Goal: Information Seeking & Learning: Learn about a topic

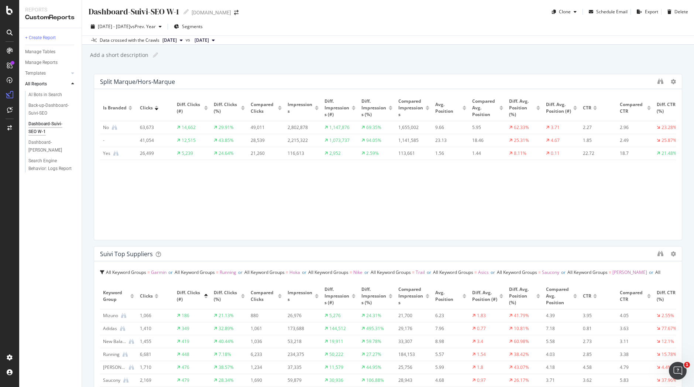
drag, startPoint x: 246, startPoint y: 247, endPoint x: 374, endPoint y: 13, distance: 266.8
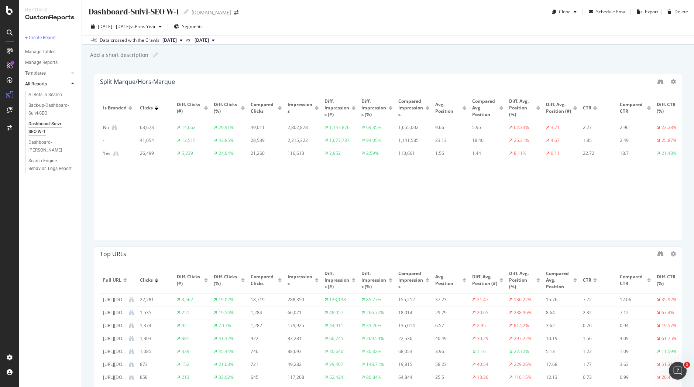
scroll to position [96, 0]
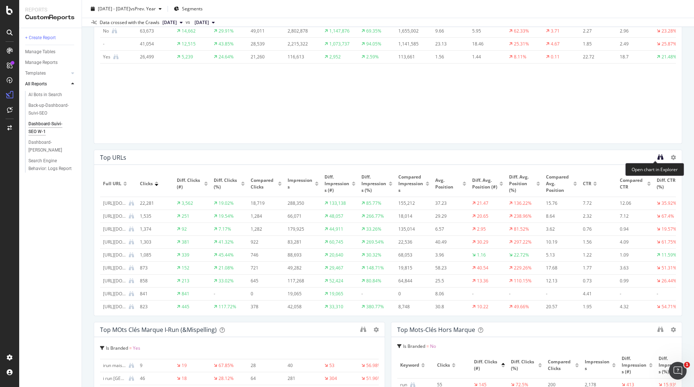
click at [658, 157] on icon "binoculars" at bounding box center [661, 157] width 6 height 6
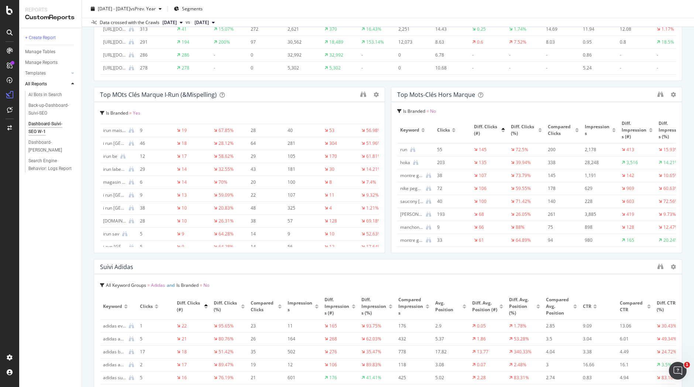
scroll to position [303, 0]
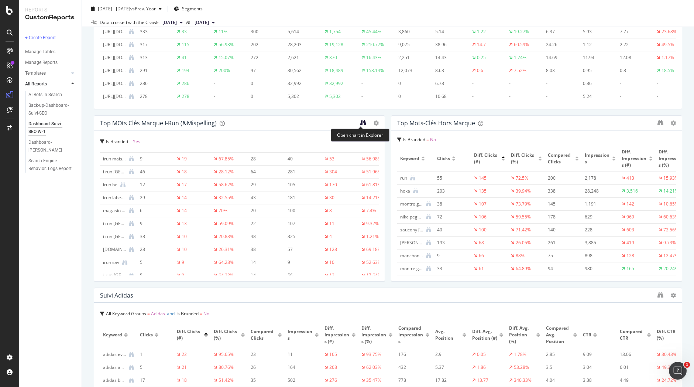
click at [360, 121] on icon "binoculars" at bounding box center [363, 123] width 6 height 6
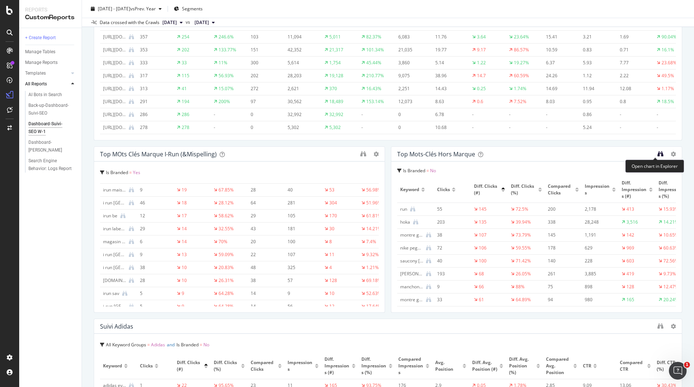
click at [658, 152] on icon "binoculars" at bounding box center [661, 154] width 6 height 6
click at [658, 154] on icon "binoculars" at bounding box center [661, 154] width 6 height 6
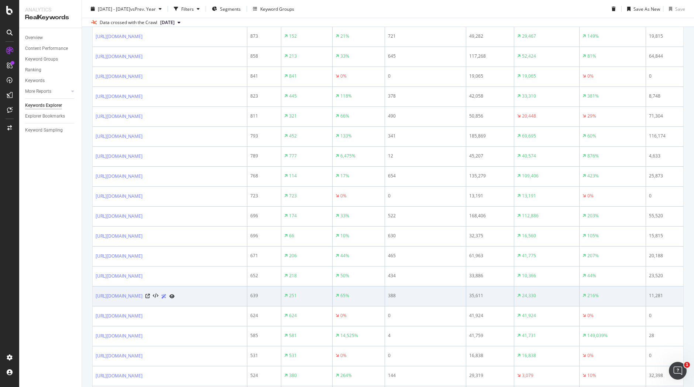
scroll to position [426, 0]
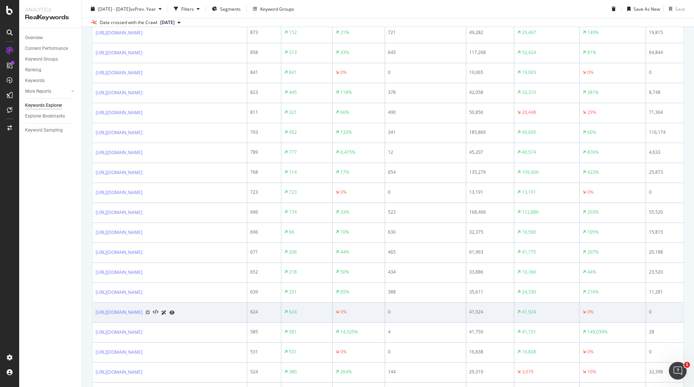
click at [150, 314] on icon at bounding box center [147, 312] width 4 height 4
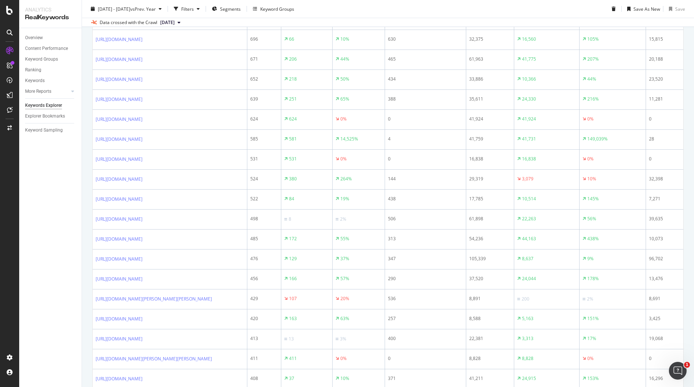
scroll to position [128, 0]
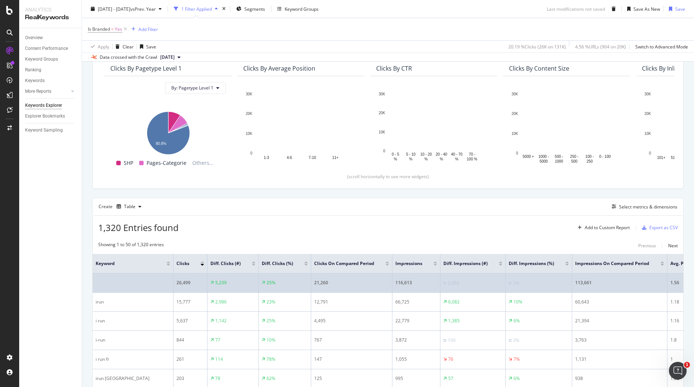
scroll to position [96, 0]
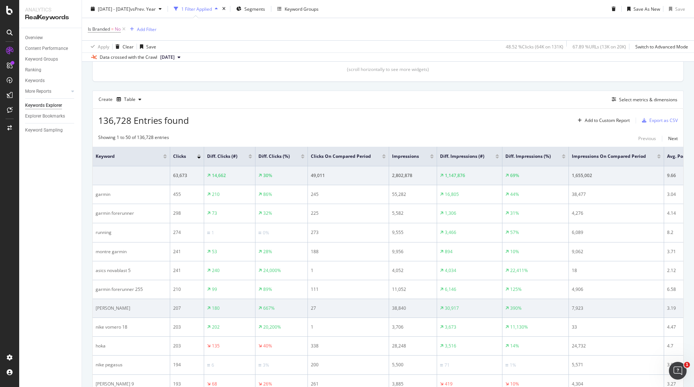
scroll to position [207, 0]
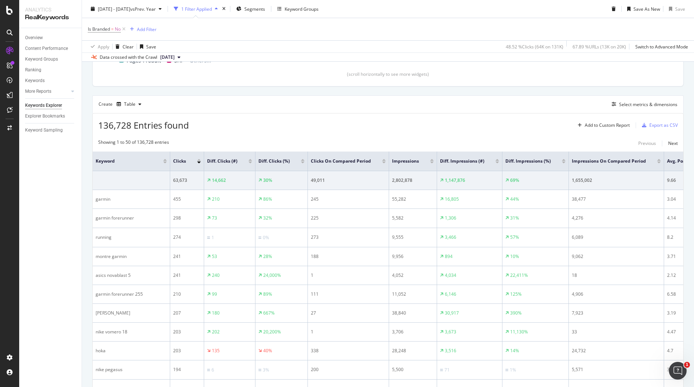
click at [301, 162] on div at bounding box center [303, 162] width 4 height 2
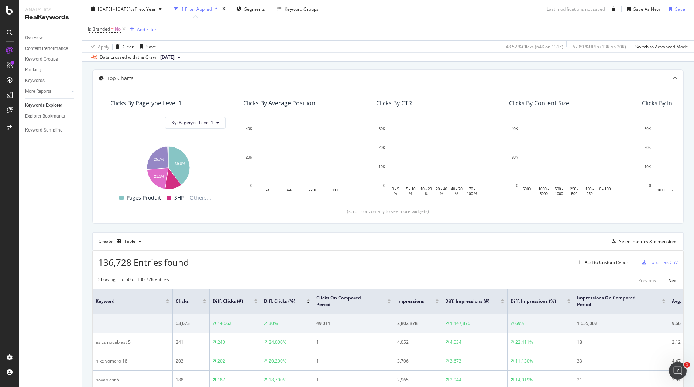
scroll to position [207, 0]
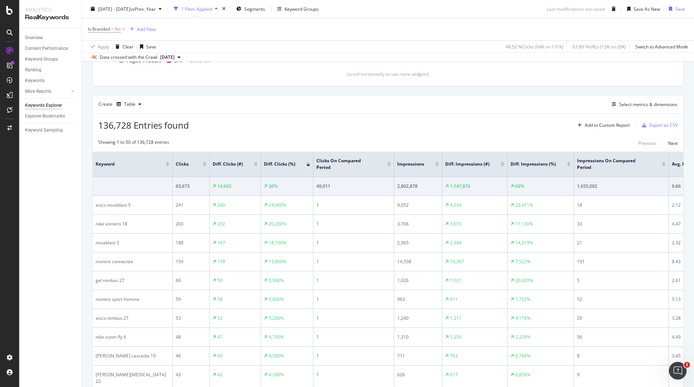
click at [308, 164] on div at bounding box center [308, 164] width 4 height 4
click at [308, 165] on div at bounding box center [308, 165] width 4 height 2
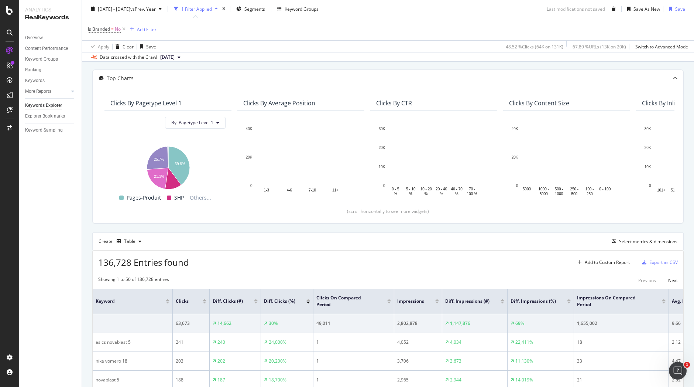
scroll to position [207, 0]
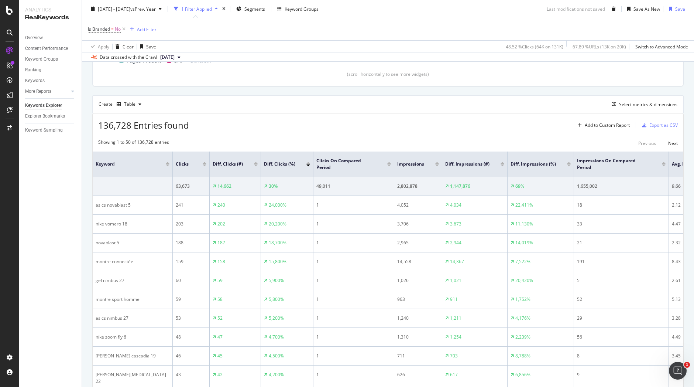
click at [308, 165] on div at bounding box center [308, 165] width 4 height 2
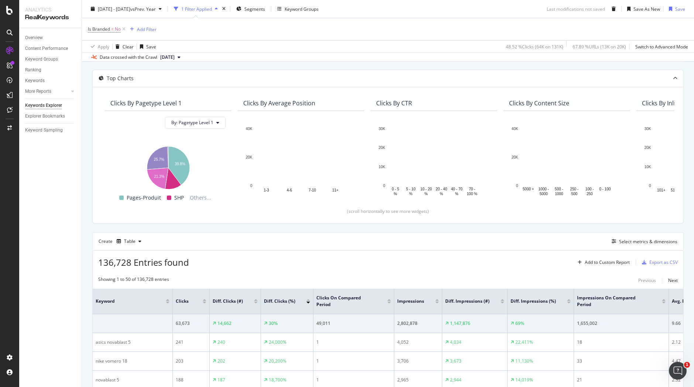
scroll to position [207, 0]
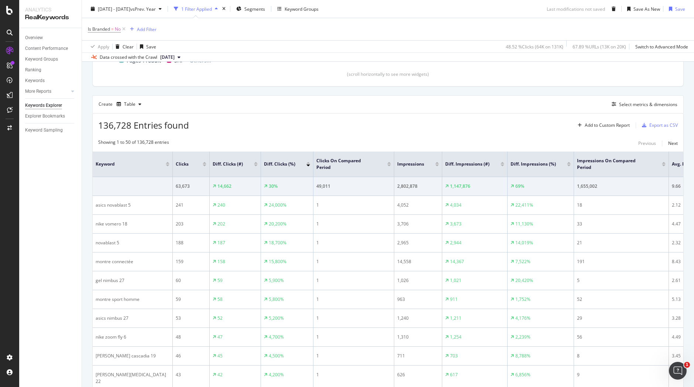
click at [308, 164] on div at bounding box center [308, 164] width 4 height 4
click at [309, 166] on div at bounding box center [308, 165] width 4 height 2
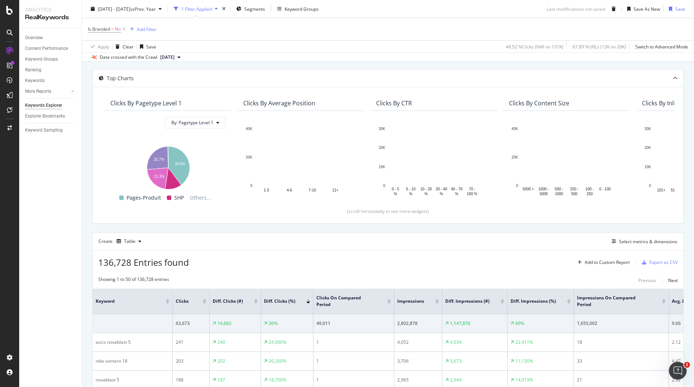
scroll to position [207, 0]
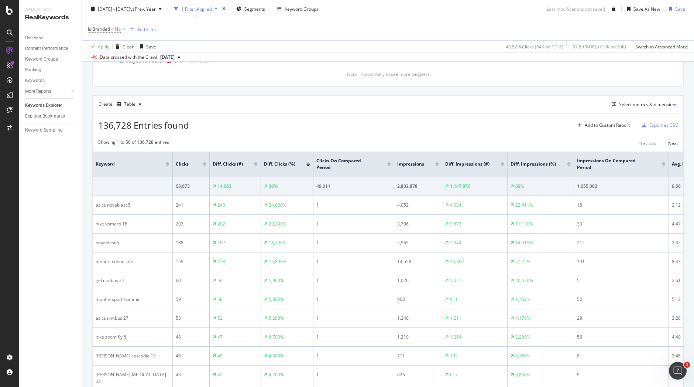
click at [308, 163] on div at bounding box center [308, 163] width 4 height 2
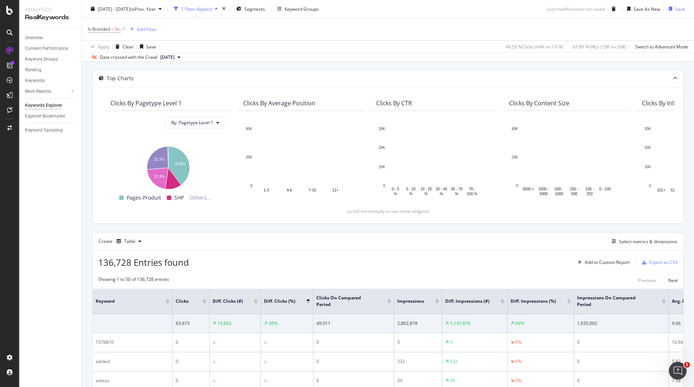
scroll to position [207, 0]
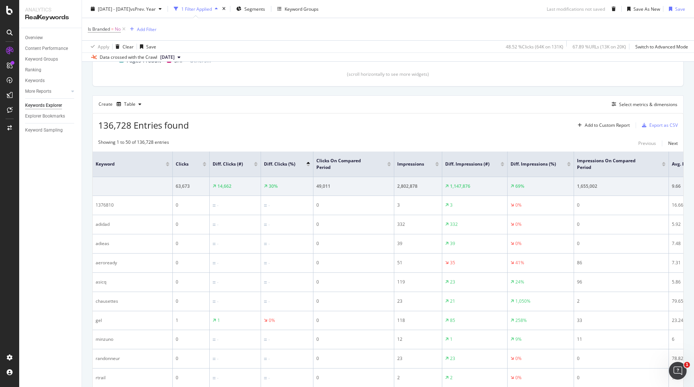
click at [256, 164] on div at bounding box center [256, 164] width 4 height 4
click at [256, 162] on div at bounding box center [256, 163] width 4 height 2
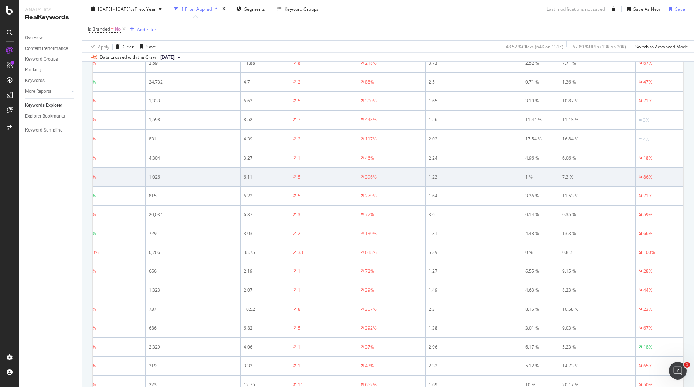
scroll to position [345, 0]
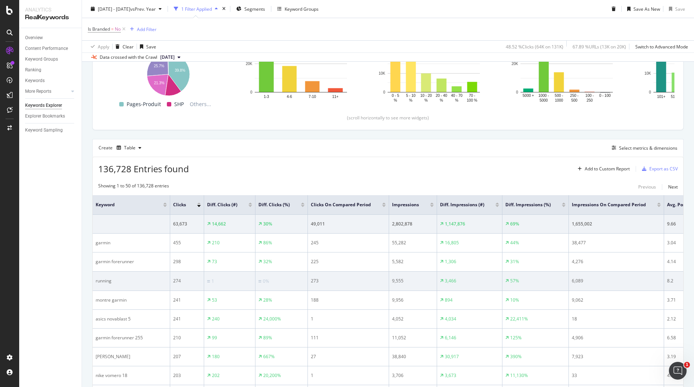
scroll to position [0, 319]
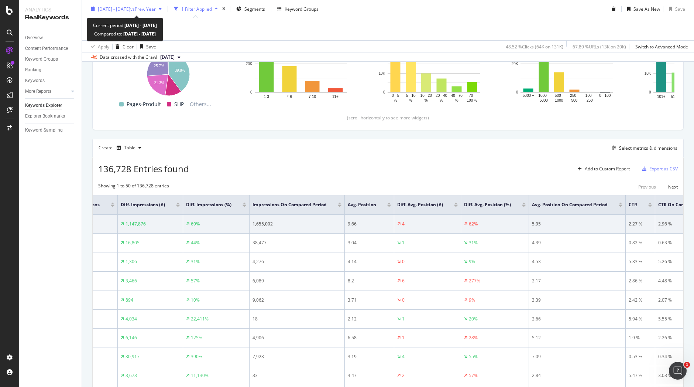
click at [156, 10] on span "vs Prev. Year" at bounding box center [142, 9] width 25 height 6
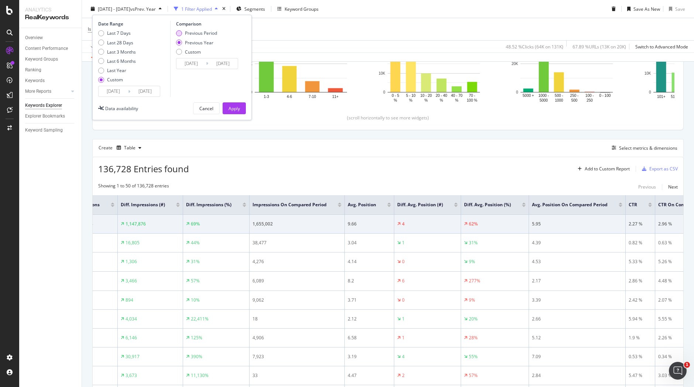
click at [205, 33] on div "Previous Period" at bounding box center [201, 33] width 32 height 6
type input "[DATE]"
click at [236, 107] on div "Apply" at bounding box center [234, 108] width 11 height 6
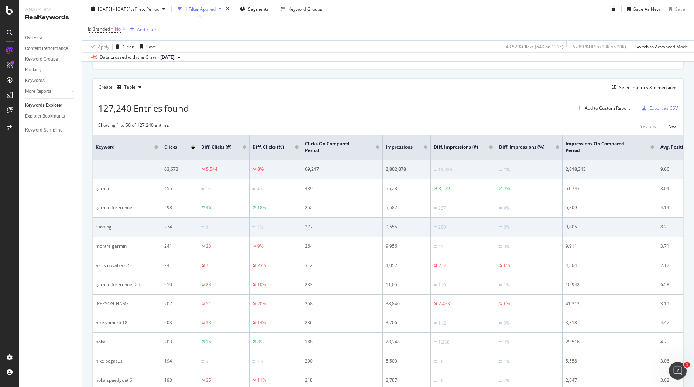
scroll to position [0, 422]
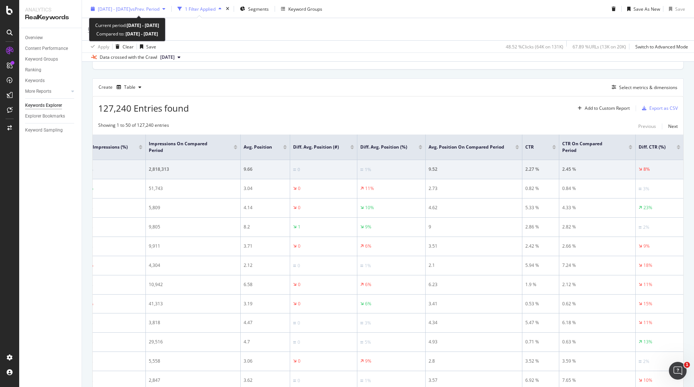
click at [159, 7] on span "vs Prev. Period" at bounding box center [144, 9] width 29 height 6
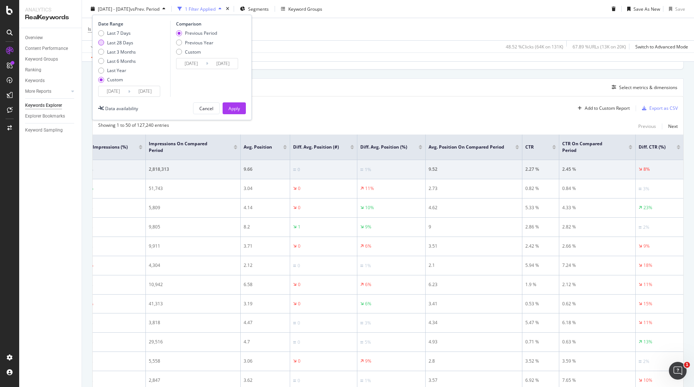
click at [126, 43] on div "Last 28 Days" at bounding box center [120, 42] width 26 height 6
type input "[DATE]"
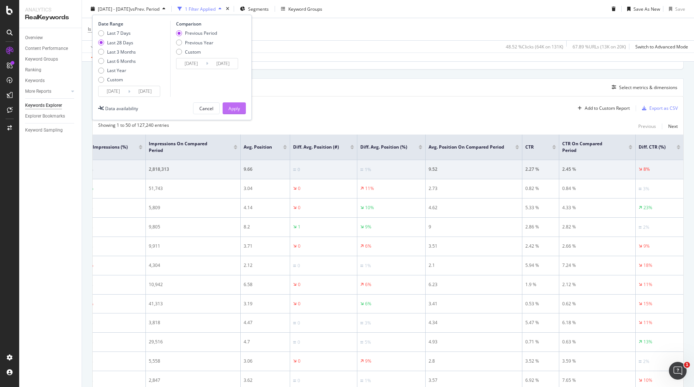
click at [233, 110] on div "Apply" at bounding box center [234, 108] width 11 height 6
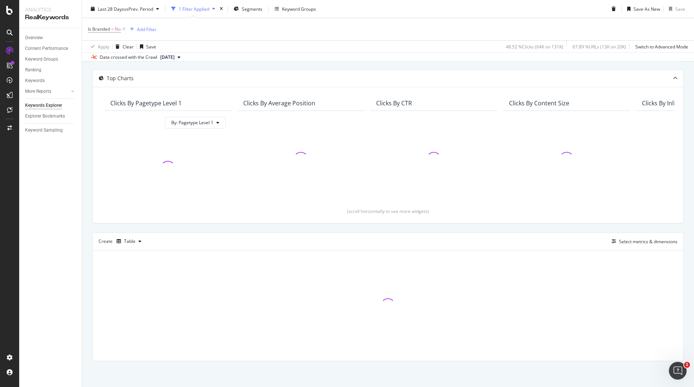
click at [233, 110] on div "Clicks By Pagetype Level 1 By: Pagetype Level 1" at bounding box center [168, 152] width 133 height 112
